Goal: Task Accomplishment & Management: Manage account settings

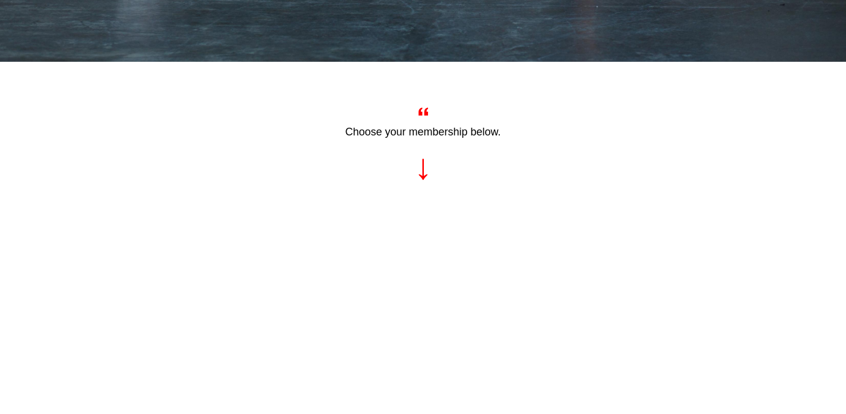
scroll to position [402, 0]
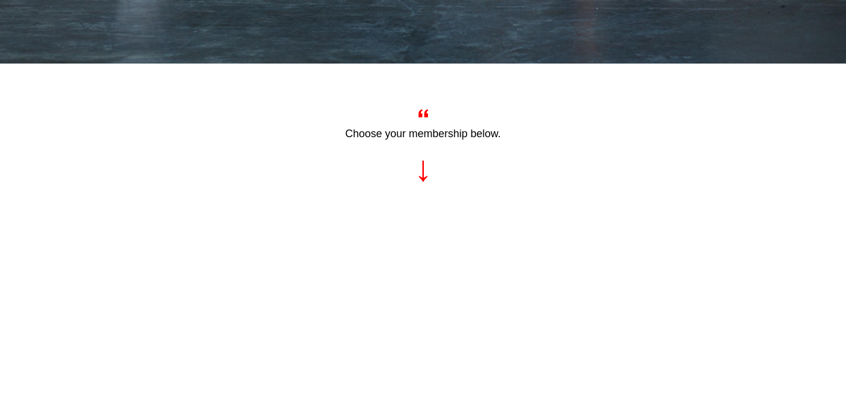
click at [634, 112] on span at bounding box center [423, 113] width 611 height 16
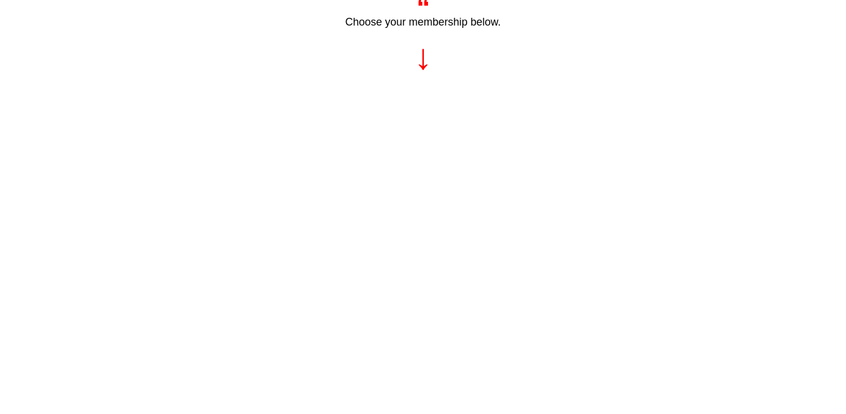
scroll to position [392, 0]
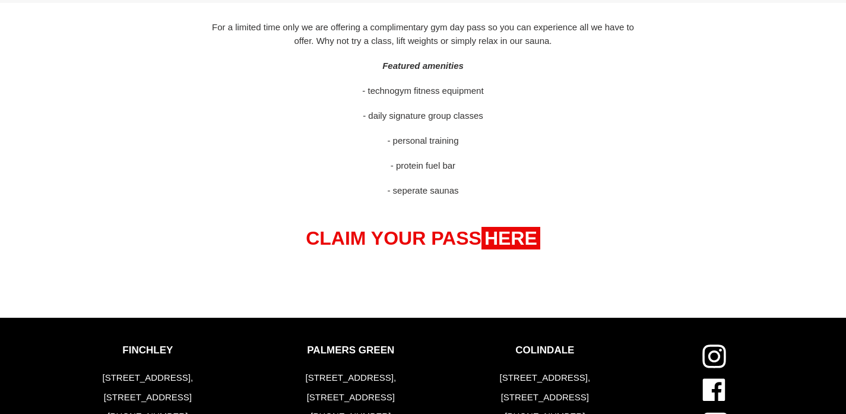
scroll to position [665, 0]
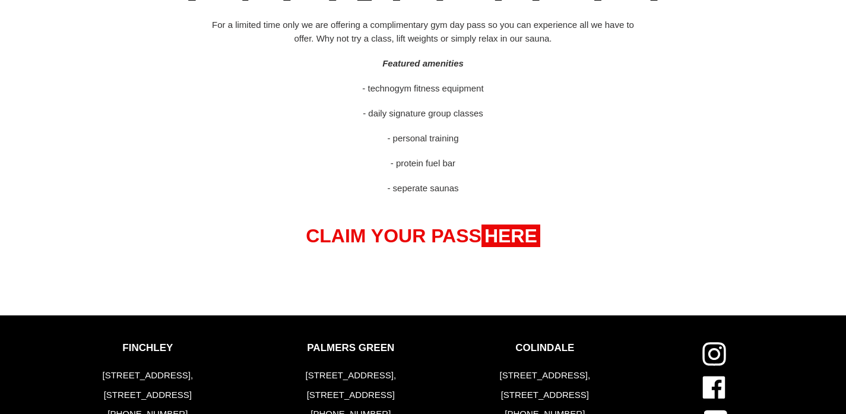
click at [514, 236] on strong "HERE" at bounding box center [510, 235] width 59 height 23
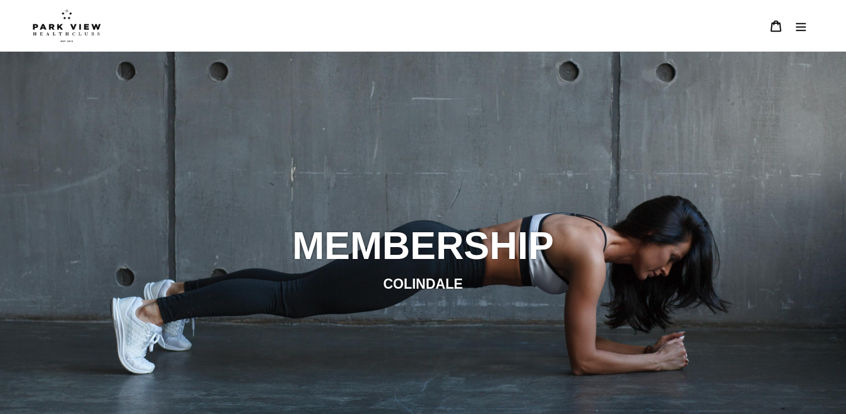
click at [49, 22] on img at bounding box center [67, 25] width 68 height 33
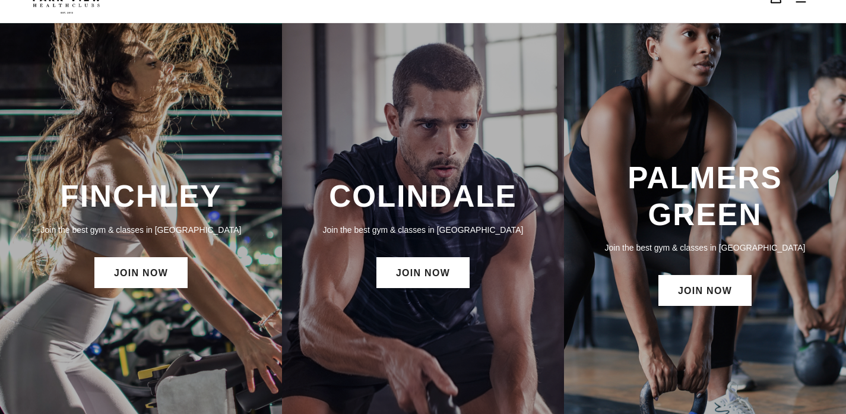
scroll to position [29, 0]
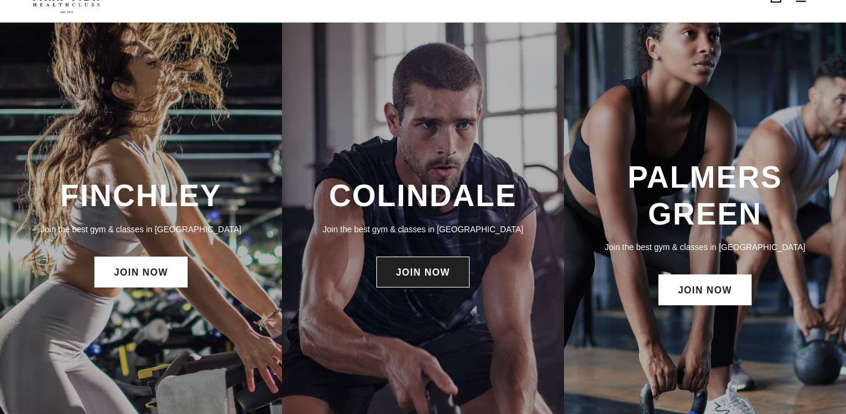
click at [391, 266] on link "JOIN NOW" at bounding box center [422, 271] width 93 height 31
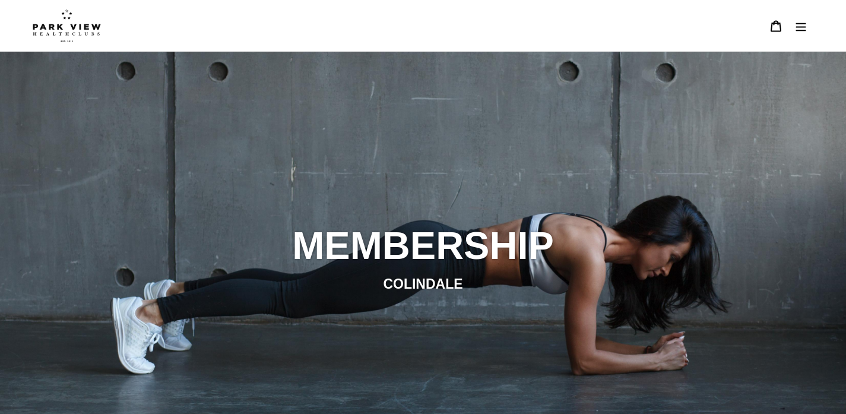
click at [811, 23] on button "Menu" at bounding box center [800, 26] width 25 height 26
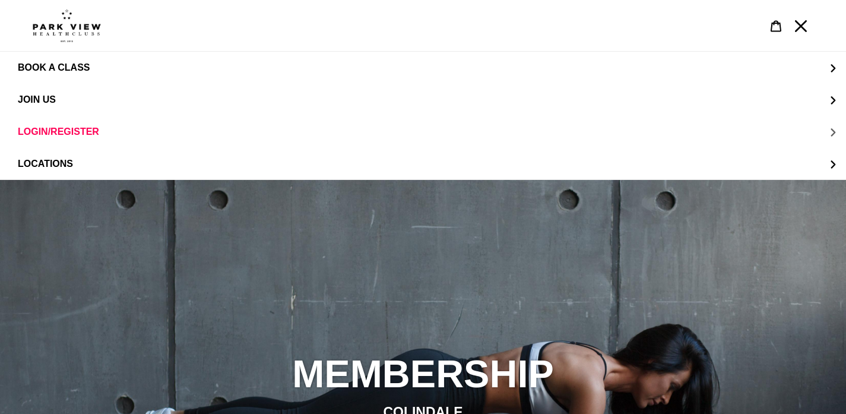
click at [28, 129] on span "LOGIN/REGISTER" at bounding box center [58, 131] width 81 height 11
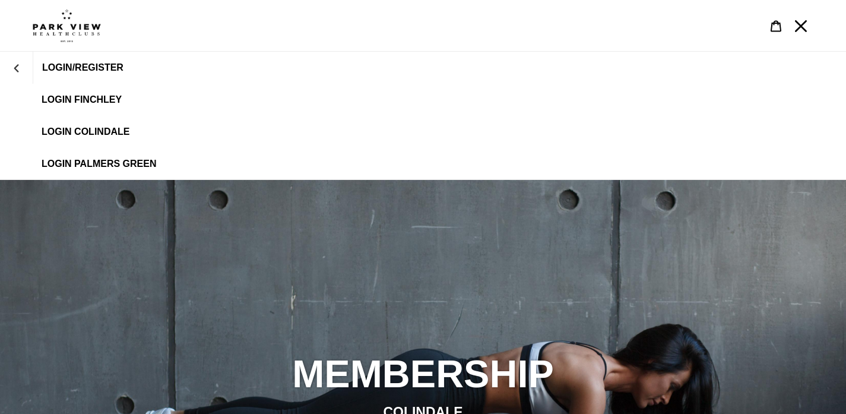
click at [52, 71] on span "LOGIN/REGISTER" at bounding box center [82, 67] width 81 height 11
click at [66, 66] on span "LOGIN/REGISTER" at bounding box center [82, 67] width 81 height 11
click at [75, 23] on img at bounding box center [67, 25] width 68 height 33
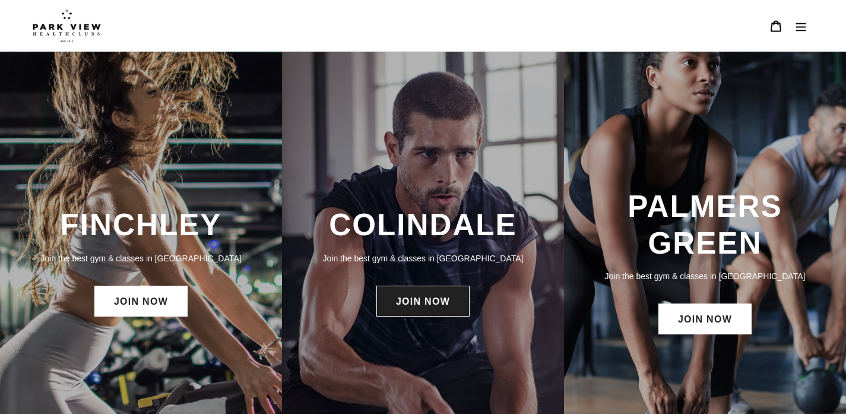
click at [424, 305] on link "JOIN NOW" at bounding box center [422, 300] width 93 height 31
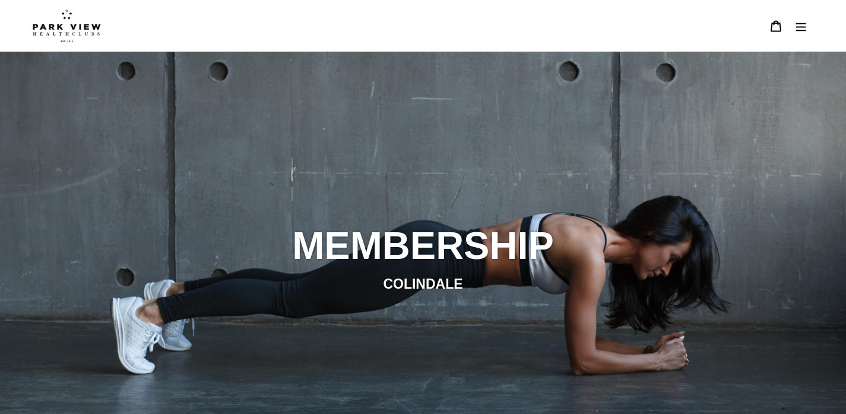
click at [808, 22] on button "Menu" at bounding box center [800, 26] width 25 height 26
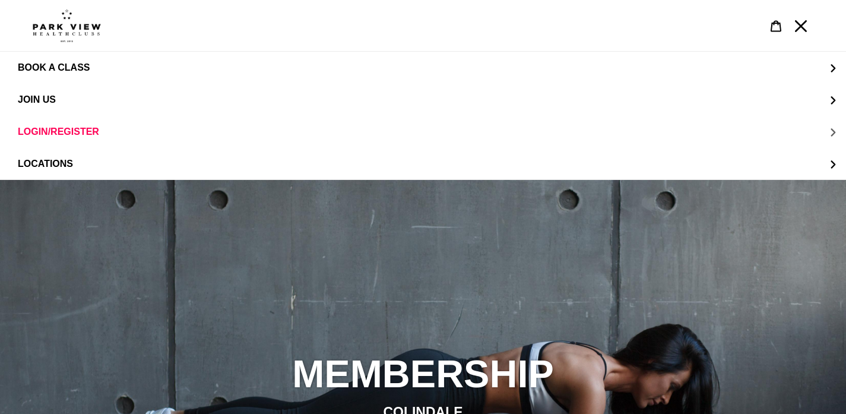
click at [31, 129] on span "LOGIN/REGISTER" at bounding box center [58, 131] width 81 height 11
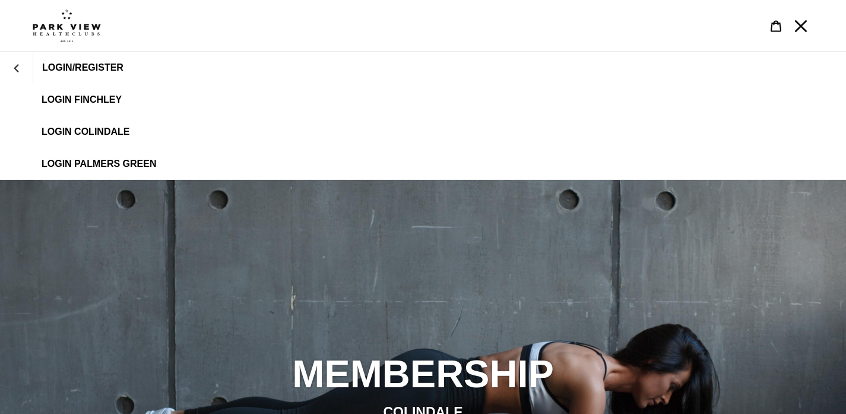
click at [62, 130] on span "LOGIN COLINDALE" at bounding box center [86, 131] width 88 height 11
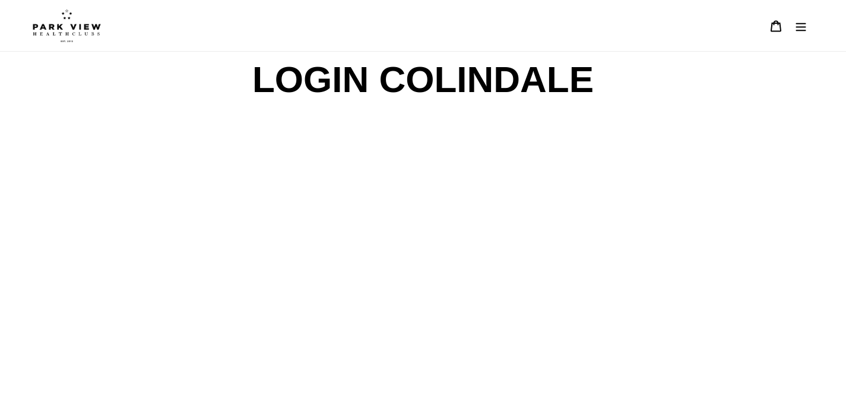
click at [91, 186] on div "LOGIN COLINDALE powered by Glofox ." at bounding box center [414, 297] width 665 height 491
click at [76, 207] on div "LOGIN COLINDALE powered by Glofox ." at bounding box center [423, 297] width 712 height 491
click at [62, 236] on div "LOGIN COLINDALE powered by Glofox ." at bounding box center [423, 297] width 846 height 491
click at [61, 239] on div "LOGIN COLINDALE powered by Glofox ." at bounding box center [423, 297] width 846 height 491
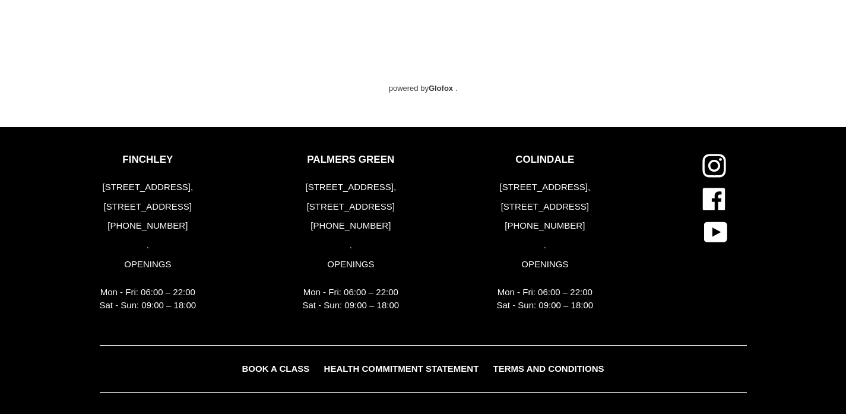
scroll to position [447, 0]
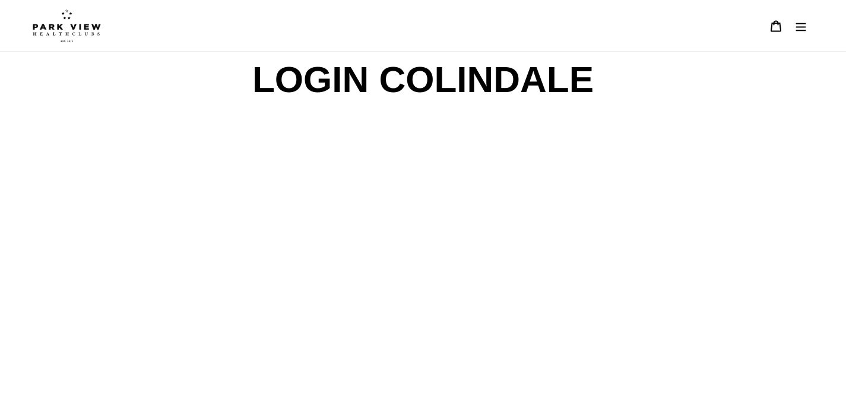
click at [80, 34] on img at bounding box center [67, 25] width 68 height 33
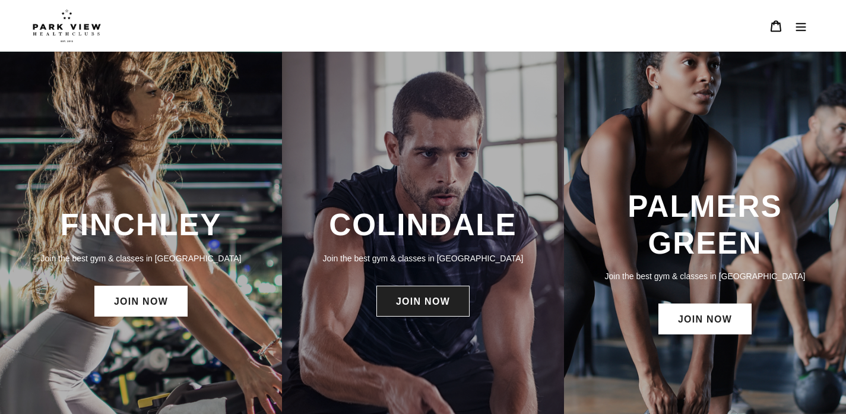
click at [412, 307] on link "JOIN NOW" at bounding box center [422, 300] width 93 height 31
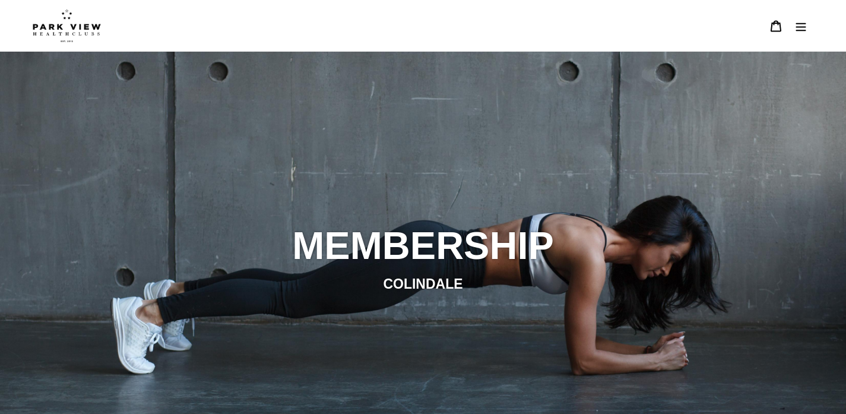
click at [809, 26] on button "Menu" at bounding box center [800, 26] width 25 height 26
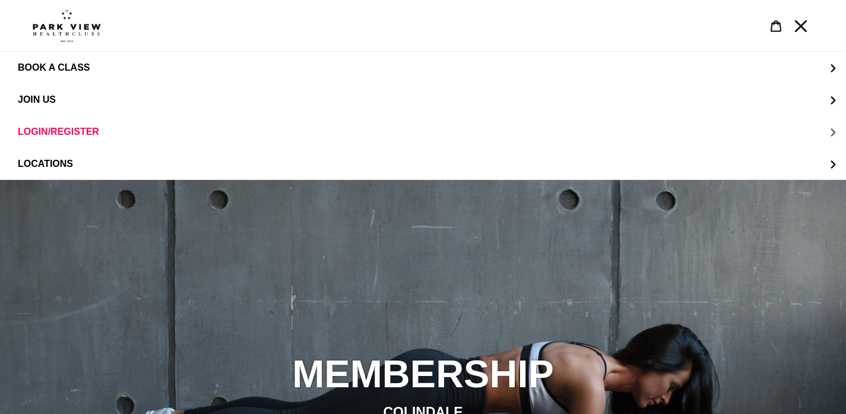
click at [31, 128] on span "LOGIN/REGISTER" at bounding box center [58, 131] width 81 height 11
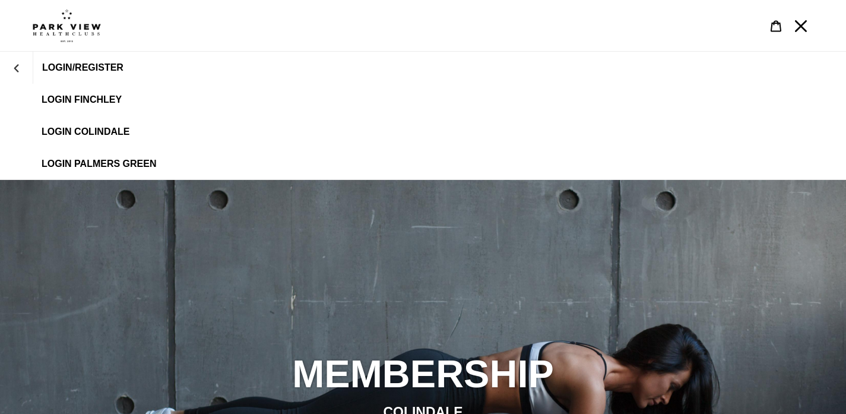
click at [65, 129] on span "LOGIN COLINDALE" at bounding box center [86, 131] width 88 height 11
